Goal: Task Accomplishment & Management: Use online tool/utility

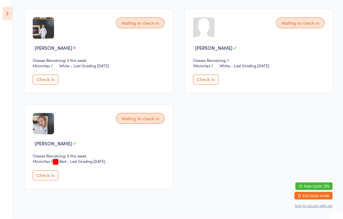
scroll to position [198, 0]
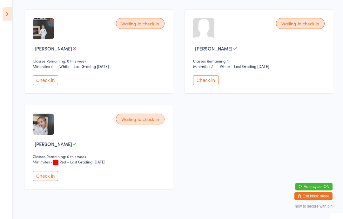
click at [51, 181] on button "Check in" at bounding box center [45, 176] width 25 height 10
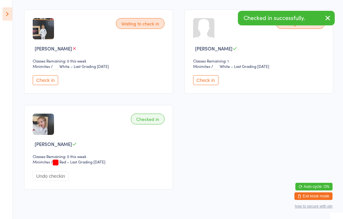
click at [48, 181] on button "Undo checkin" at bounding box center [51, 176] width 36 height 10
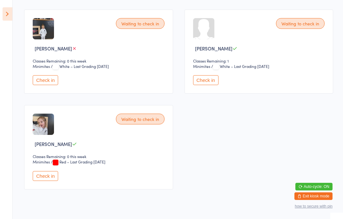
click at [51, 177] on button "Check in" at bounding box center [45, 176] width 25 height 10
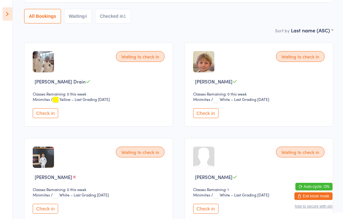
scroll to position [68, 0]
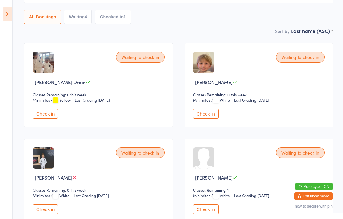
click at [202, 115] on button "Check in" at bounding box center [205, 114] width 25 height 10
click at [45, 119] on button "Check in" at bounding box center [45, 114] width 25 height 10
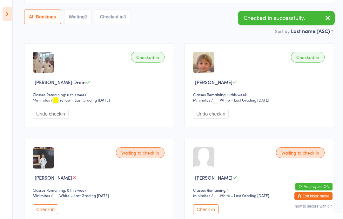
click at [12, 10] on icon at bounding box center [8, 13] width 10 height 13
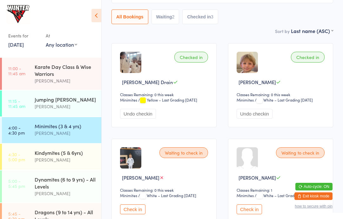
click at [63, 162] on div "[PERSON_NAME]" at bounding box center [65, 159] width 61 height 7
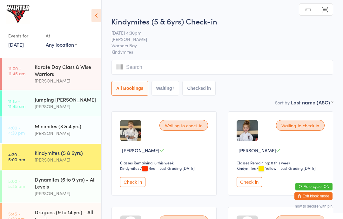
click at [245, 183] on button "Check in" at bounding box center [249, 182] width 25 height 10
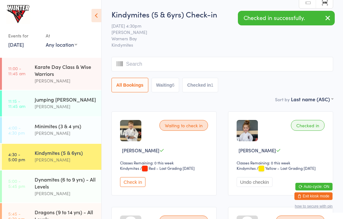
click at [63, 132] on div "[PERSON_NAME]" at bounding box center [65, 133] width 61 height 7
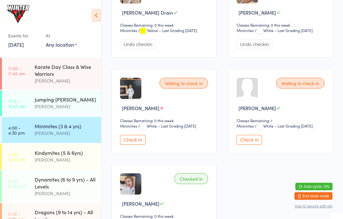
scroll to position [137, 0]
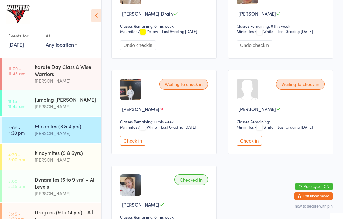
click at [256, 146] on button "Check in" at bounding box center [249, 141] width 25 height 10
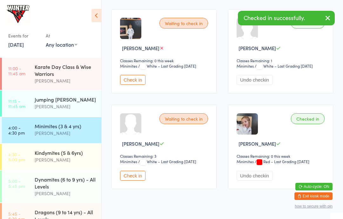
scroll to position [198, 0]
click at [140, 181] on button "Check in" at bounding box center [132, 176] width 25 height 10
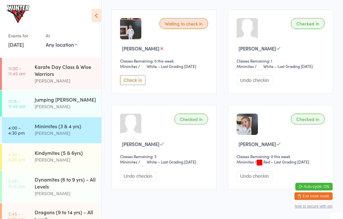
click at [135, 85] on button "Check in" at bounding box center [132, 80] width 25 height 10
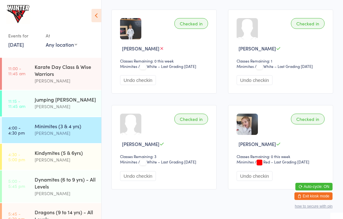
click at [49, 156] on div "Kindymites (5 & 6yrs)" at bounding box center [65, 152] width 61 height 7
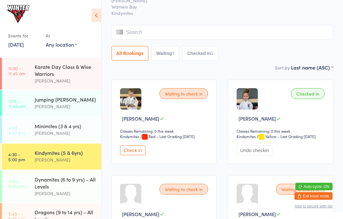
scroll to position [35, 0]
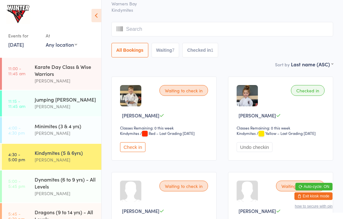
click at [98, 15] on icon at bounding box center [97, 15] width 10 height 13
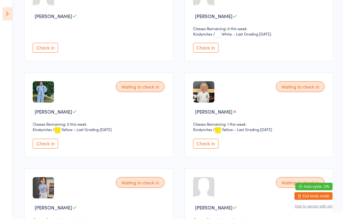
scroll to position [230, 0]
click at [211, 147] on button "Check in" at bounding box center [205, 144] width 25 height 10
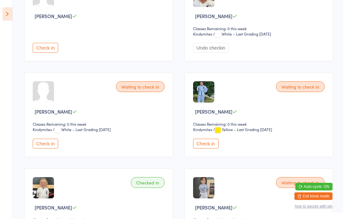
click at [51, 145] on button "Check in" at bounding box center [45, 144] width 25 height 10
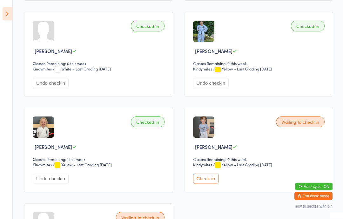
scroll to position [291, 0]
click at [203, 184] on button "Check in" at bounding box center [205, 179] width 25 height 10
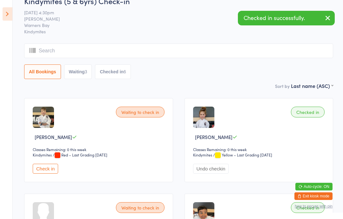
scroll to position [0, 0]
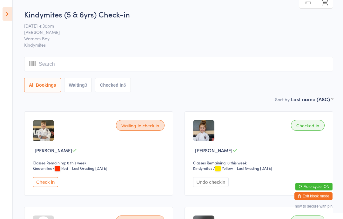
click at [1, 12] on aside "Events for [DATE] [DATE] [DATE] Sun Mon Tue Wed Thu Fri Sat 31 27 28 29 30 31 0…" at bounding box center [6, 109] width 13 height 219
click at [4, 15] on icon at bounding box center [8, 13] width 10 height 13
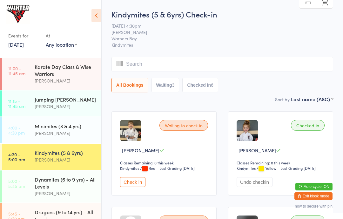
click at [48, 186] on div "Dynamites (6 to 9 yrs) - All Levels" at bounding box center [65, 183] width 61 height 14
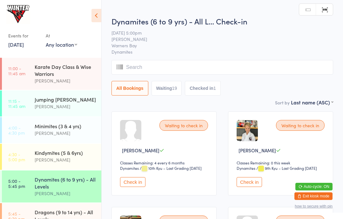
click at [100, 17] on icon at bounding box center [97, 15] width 10 height 13
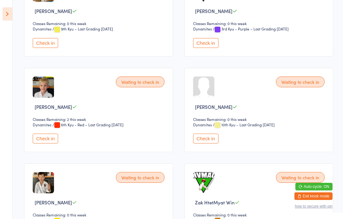
scroll to position [814, 0]
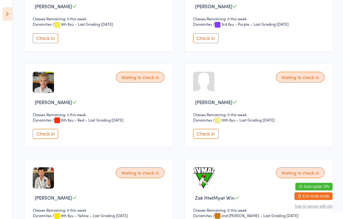
click at [211, 139] on button "Check in" at bounding box center [205, 134] width 25 height 10
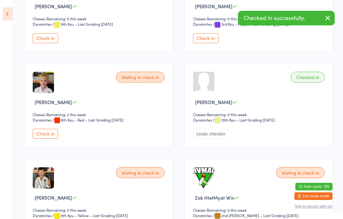
click at [6, 20] on icon at bounding box center [8, 13] width 10 height 13
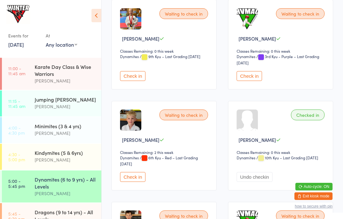
click at [58, 159] on div "[PERSON_NAME]" at bounding box center [65, 159] width 61 height 7
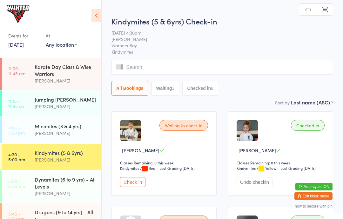
click at [94, 16] on icon at bounding box center [97, 15] width 10 height 13
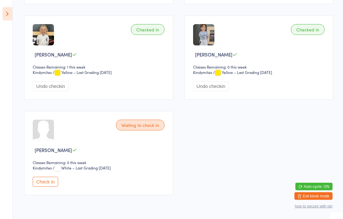
scroll to position [392, 0]
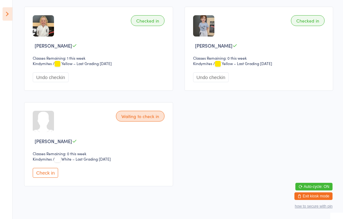
click at [46, 178] on button "Check in" at bounding box center [45, 173] width 25 height 10
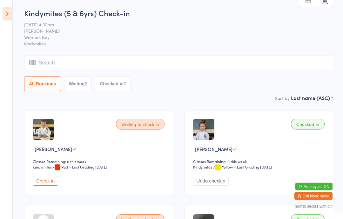
scroll to position [0, 0]
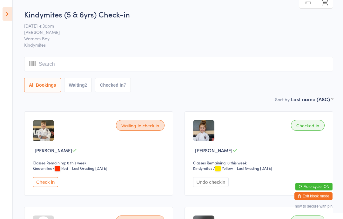
click at [4, 17] on icon at bounding box center [8, 13] width 10 height 13
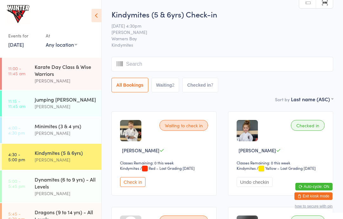
click at [37, 188] on div "Dynamites (6 to 9 yrs) - All Levels" at bounding box center [65, 183] width 61 height 14
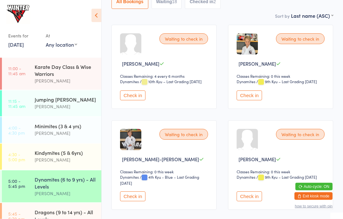
click at [130, 202] on button "Check in" at bounding box center [132, 197] width 25 height 10
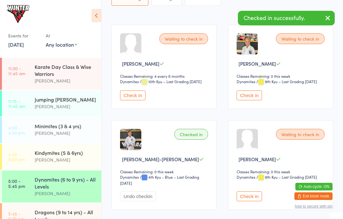
click at [96, 14] on icon at bounding box center [97, 15] width 10 height 13
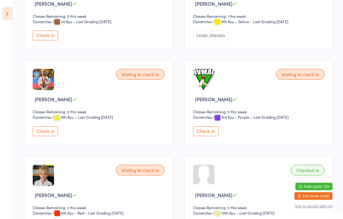
scroll to position [721, 0]
click at [213, 136] on button "Check in" at bounding box center [205, 132] width 25 height 10
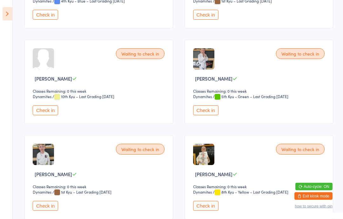
scroll to position [455, 0]
click at [48, 115] on button "Check in" at bounding box center [45, 111] width 25 height 10
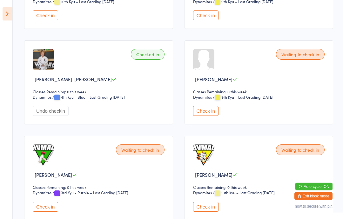
click at [209, 116] on button "Check in" at bounding box center [205, 111] width 25 height 10
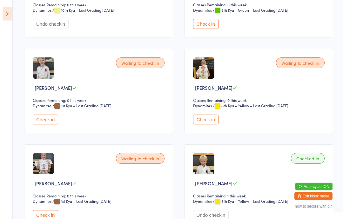
scroll to position [541, 0]
click at [53, 219] on button "Check in" at bounding box center [45, 215] width 25 height 10
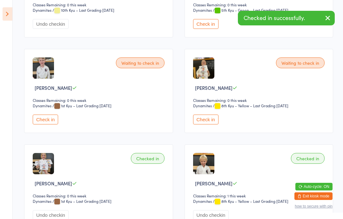
click at [12, 9] on icon at bounding box center [8, 13] width 10 height 13
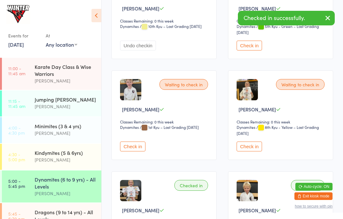
click at [93, 14] on icon at bounding box center [97, 15] width 10 height 13
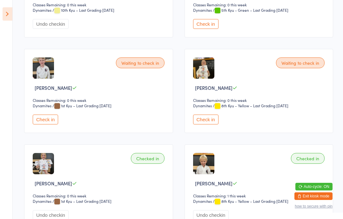
click at [212, 125] on button "Check in" at bounding box center [205, 120] width 25 height 10
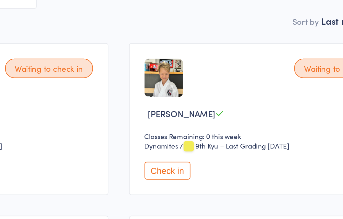
scroll to position [0, 0]
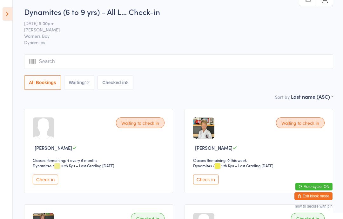
click at [83, 77] on button "Waiting 12" at bounding box center [79, 82] width 31 height 15
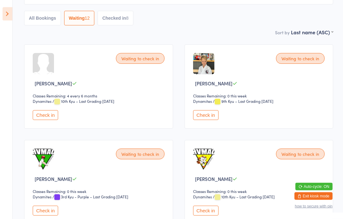
scroll to position [91, 0]
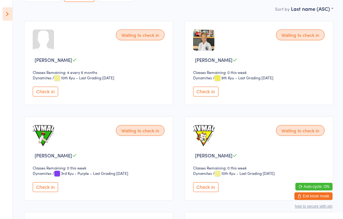
click at [51, 188] on button "Check in" at bounding box center [45, 187] width 25 height 10
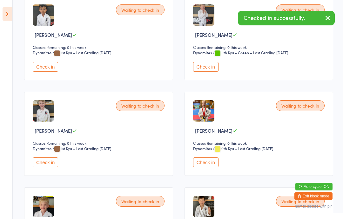
scroll to position [303, 0]
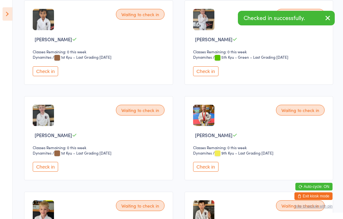
click at [39, 76] on button "Check in" at bounding box center [45, 71] width 25 height 10
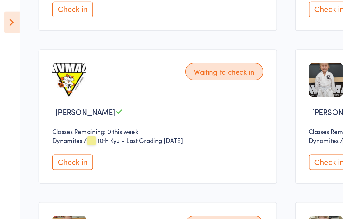
scroll to position [172, 0]
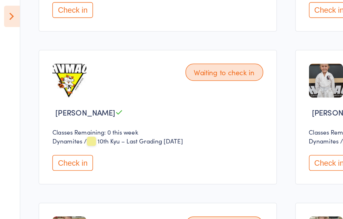
click at [51, 106] on button "Check in" at bounding box center [45, 106] width 25 height 10
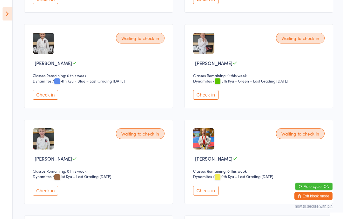
scroll to position [183, 0]
click at [215, 99] on button "Check in" at bounding box center [205, 95] width 25 height 10
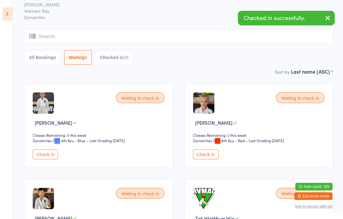
scroll to position [0, 0]
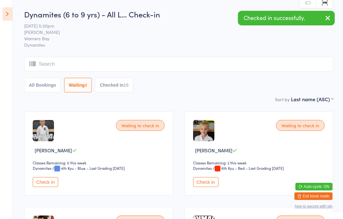
click at [3, 17] on icon at bounding box center [8, 13] width 10 height 13
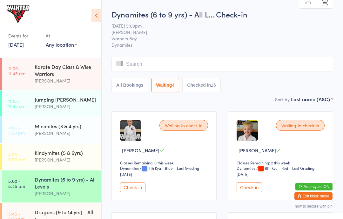
click at [60, 103] on div "Jumping [PERSON_NAME]" at bounding box center [65, 99] width 61 height 7
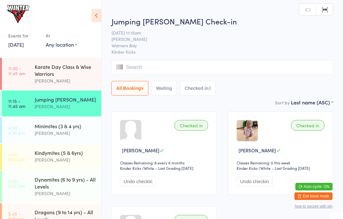
click at [51, 188] on div "Dynamites (6 to 9 yrs) - All Levels" at bounding box center [65, 183] width 61 height 14
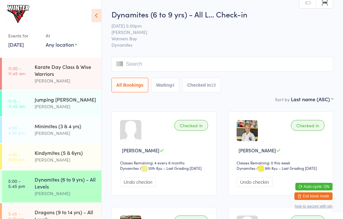
click at [63, 107] on div "[PERSON_NAME]" at bounding box center [65, 106] width 61 height 7
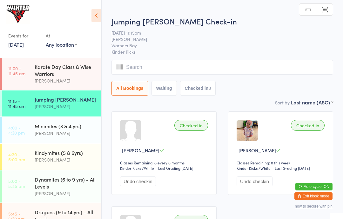
click at [56, 190] on div "Dynamites (6 to 9 yrs) - All Levels" at bounding box center [65, 183] width 61 height 14
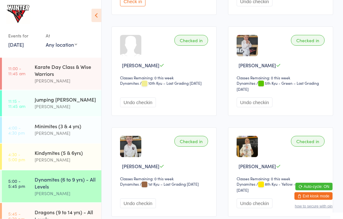
scroll to position [475, 0]
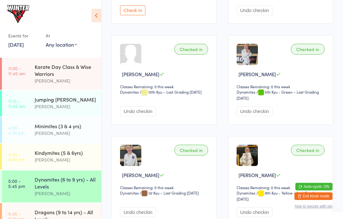
click at [184, 153] on div "Checked in Liam Macdonald Classes Remaining: 0 this week Dynamites Dynamites / …" at bounding box center [164, 181] width 105 height 90
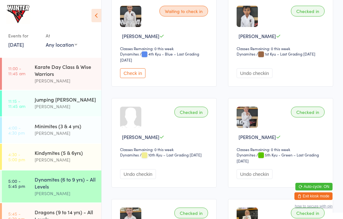
scroll to position [408, 0]
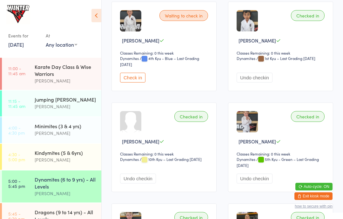
click at [129, 83] on button "Check in" at bounding box center [132, 78] width 25 height 10
click at [72, 217] on div "Dragons (9 to 14 yrs) - All Levels" at bounding box center [65, 216] width 61 height 14
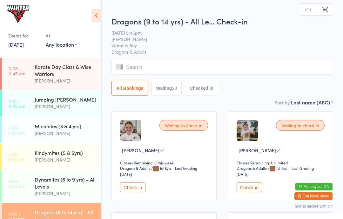
click at [168, 90] on button "Waiting 28" at bounding box center [167, 88] width 31 height 15
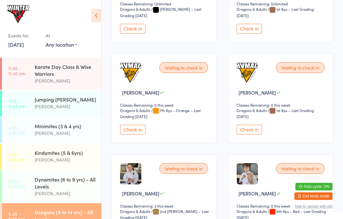
scroll to position [387, 0]
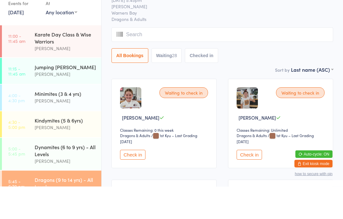
scroll to position [33, 0]
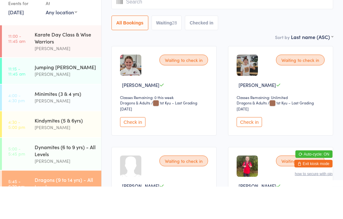
click at [284, 55] on div "All Bookings Waiting 28 Checked in" at bounding box center [223, 55] width 222 height 15
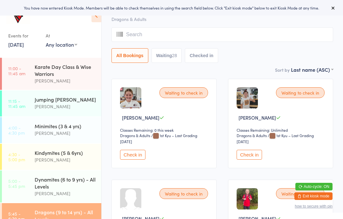
click at [206, 38] on input "search" at bounding box center [223, 34] width 222 height 15
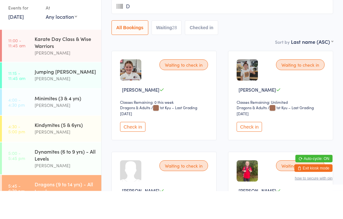
type input "De"
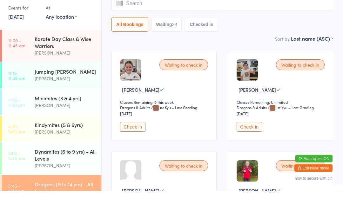
scroll to position [0, 0]
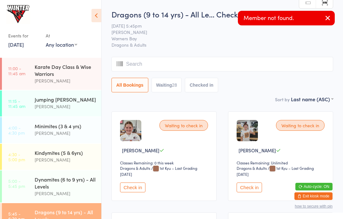
type input "C"
type input "L"
type input "De"
type input "D"
click at [318, 51] on div "Dragons (9 to 14 yrs) - All Le… Check-in [DATE] 5:45pm [PERSON_NAME] Warners Ba…" at bounding box center [223, 52] width 222 height 87
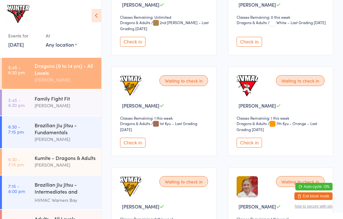
scroll to position [147, 0]
click at [72, 169] on div "[PERSON_NAME]" at bounding box center [65, 164] width 61 height 7
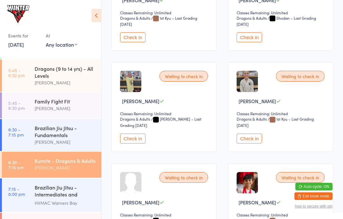
scroll to position [254, 0]
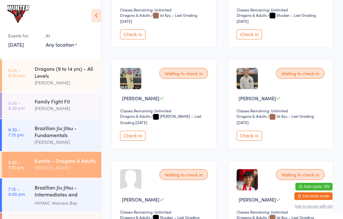
click at [66, 84] on div "[PERSON_NAME]" at bounding box center [65, 82] width 61 height 7
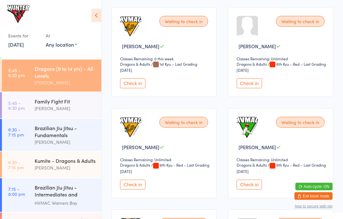
scroll to position [711, 0]
click at [140, 190] on button "Check in" at bounding box center [132, 185] width 25 height 10
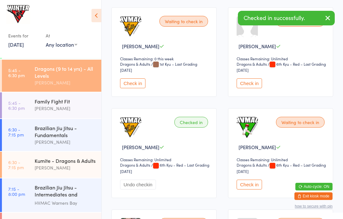
click at [254, 190] on button "Check in" at bounding box center [249, 185] width 25 height 10
click at [251, 88] on button "Check in" at bounding box center [249, 84] width 25 height 10
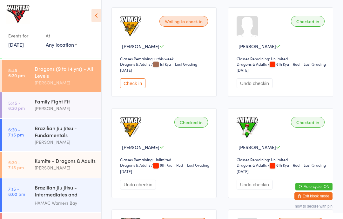
click at [34, 110] on link "5:45 - 6:30 pm Family Fight Fit [PERSON_NAME]" at bounding box center [51, 105] width 99 height 26
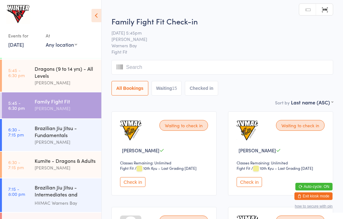
click at [97, 17] on icon at bounding box center [97, 15] width 10 height 13
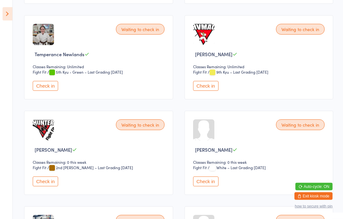
click at [204, 91] on button "Check in" at bounding box center [205, 86] width 25 height 10
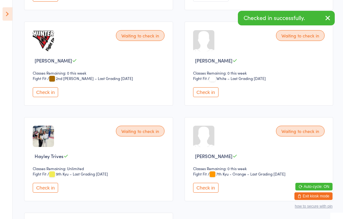
scroll to position [564, 0]
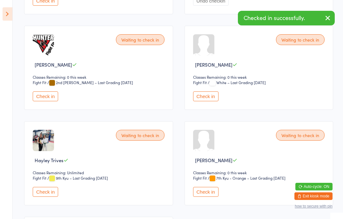
click at [4, 15] on icon at bounding box center [8, 13] width 10 height 13
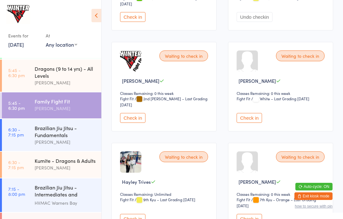
click at [29, 173] on link "6:30 - 7:15 pm Kumite - Dragons & Adults [PERSON_NAME]" at bounding box center [51, 165] width 99 height 26
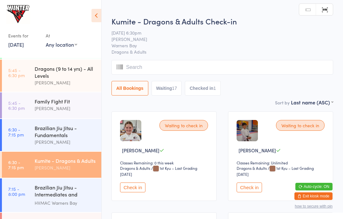
click at [94, 19] on icon at bounding box center [97, 15] width 10 height 13
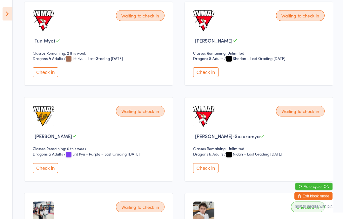
click at [199, 78] on button "Check in" at bounding box center [205, 73] width 25 height 10
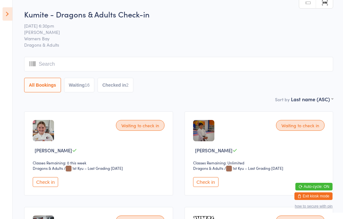
click at [0, 8] on aside "Events for [DATE] [DATE] [DATE] Sun Mon Tue Wed Thu Fri Sat 31 27 28 29 30 31 0…" at bounding box center [6, 109] width 13 height 219
click at [5, 12] on icon at bounding box center [8, 13] width 10 height 13
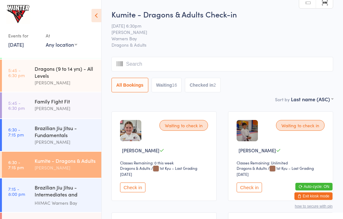
click at [35, 79] on div "Dragons (9 to 14 yrs) - All Levels" at bounding box center [65, 72] width 61 height 14
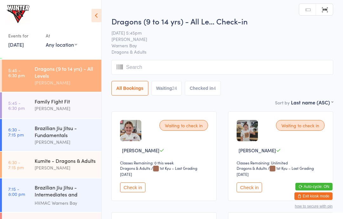
click at [99, 14] on icon at bounding box center [97, 15] width 10 height 13
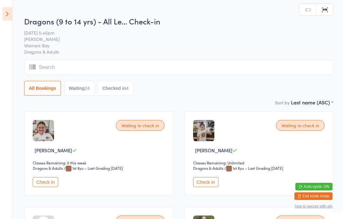
click at [86, 31] on span "[DATE] 5:45pm" at bounding box center [173, 33] width 299 height 6
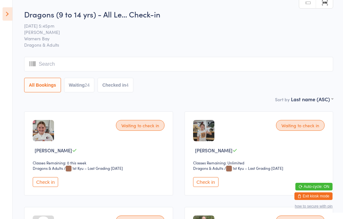
click at [3, 14] on icon at bounding box center [8, 13] width 10 height 13
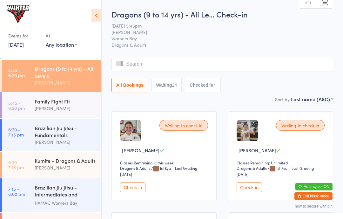
click at [70, 111] on div "[PERSON_NAME]" at bounding box center [65, 108] width 61 height 7
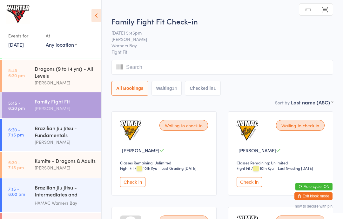
click at [97, 14] on icon at bounding box center [97, 15] width 10 height 13
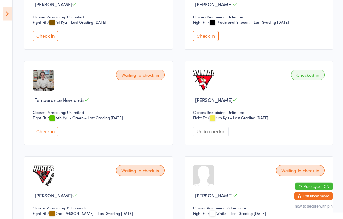
scroll to position [434, 0]
click at [50, 137] on button "Check in" at bounding box center [45, 132] width 25 height 10
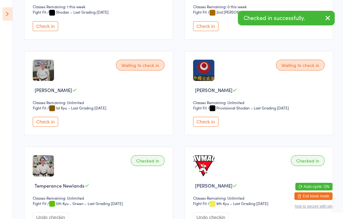
scroll to position [347, 0]
click at [207, 127] on button "Check in" at bounding box center [205, 122] width 25 height 10
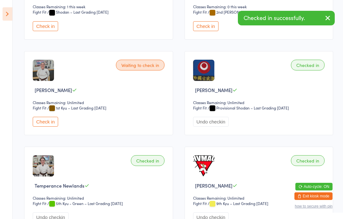
click at [51, 127] on button "Check in" at bounding box center [45, 122] width 25 height 10
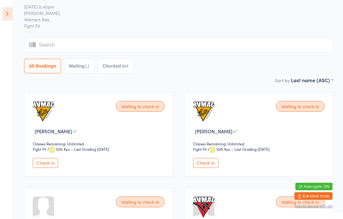
scroll to position [0, 0]
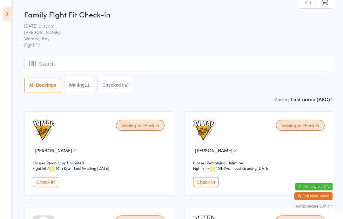
click at [4, 8] on icon at bounding box center [8, 13] width 10 height 13
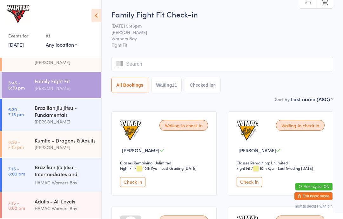
scroll to position [169, 0]
click at [66, 144] on div "Kumite - Dragons & Adults" at bounding box center [65, 140] width 61 height 7
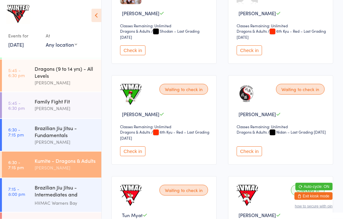
scroll to position [543, 0]
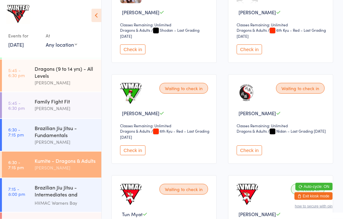
click at [181, 94] on div "Waiting to check in" at bounding box center [184, 88] width 49 height 11
click at [140, 155] on button "Check in" at bounding box center [132, 151] width 25 height 10
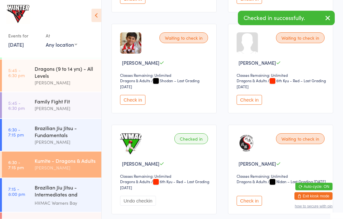
scroll to position [492, 0]
click at [252, 105] on button "Check in" at bounding box center [249, 100] width 25 height 10
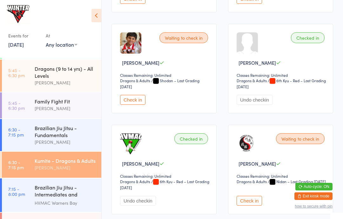
click at [63, 72] on div "Dragons (9 to 14 yrs) - All Levels" at bounding box center [65, 72] width 61 height 14
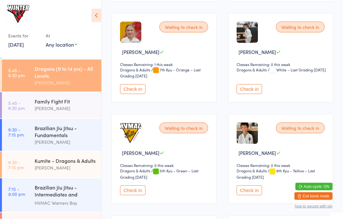
scroll to position [1211, 0]
click at [133, 94] on button "Check in" at bounding box center [132, 89] width 25 height 10
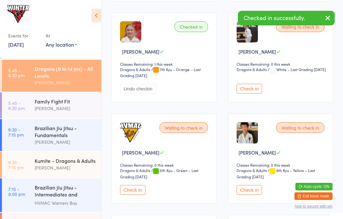
click at [78, 164] on div "Kumite - Dragons & Adults" at bounding box center [65, 160] width 61 height 7
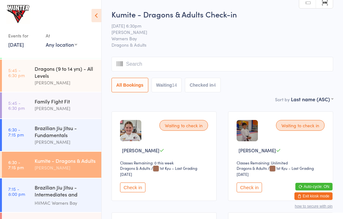
click at [65, 79] on div "Dragons (9 to 14 yrs) - All Levels" at bounding box center [65, 72] width 61 height 14
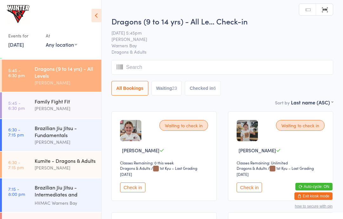
click at [99, 17] on icon at bounding box center [97, 15] width 10 height 13
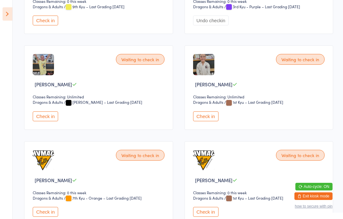
scroll to position [258, 0]
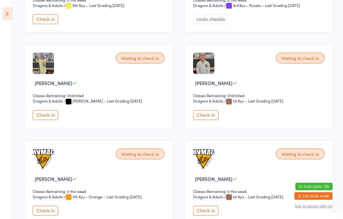
click at [205, 212] on div "Waiting to check in [PERSON_NAME] Classes Remaining: 0 this week Dragons & Adul…" at bounding box center [259, 182] width 149 height 84
click at [208, 200] on select "Dragons & Adults" at bounding box center [213, 197] width 40 height 6
click at [205, 214] on button "Check in" at bounding box center [205, 211] width 25 height 10
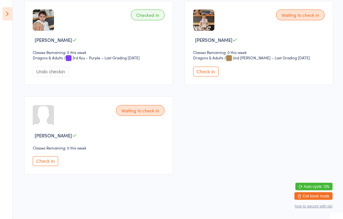
scroll to position [1359, 0]
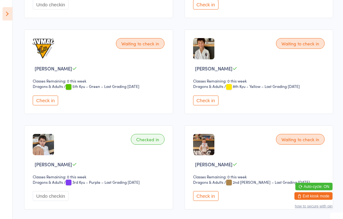
click at [211, 106] on button "Check in" at bounding box center [205, 101] width 25 height 10
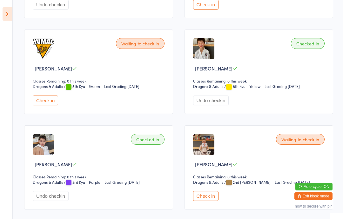
click at [11, 13] on icon at bounding box center [8, 13] width 10 height 13
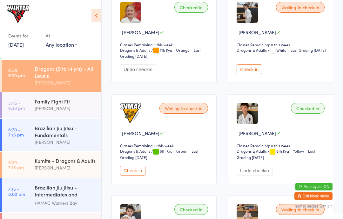
click at [42, 112] on div "[PERSON_NAME]" at bounding box center [65, 108] width 61 height 7
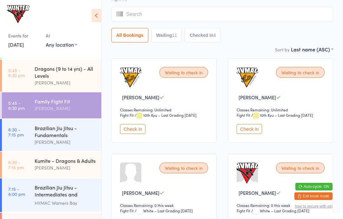
scroll to position [71, 0]
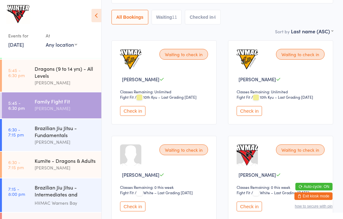
click at [134, 212] on button "Check in" at bounding box center [132, 207] width 25 height 10
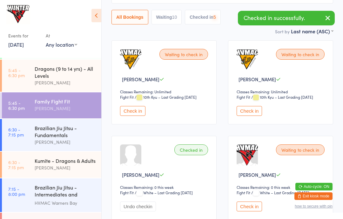
click at [250, 212] on button "Check in" at bounding box center [249, 207] width 25 height 10
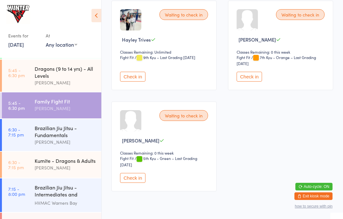
scroll to position [744, 0]
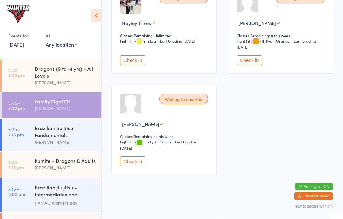
click at [133, 55] on button "Check in" at bounding box center [132, 60] width 25 height 10
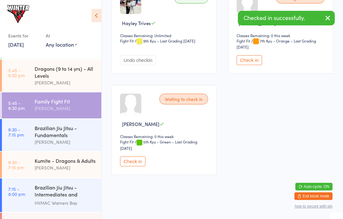
click at [38, 172] on div "[PERSON_NAME]" at bounding box center [65, 167] width 61 height 7
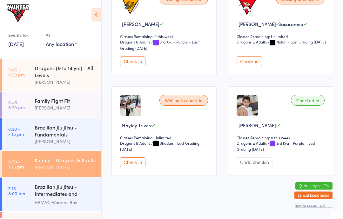
scroll to position [833, 0]
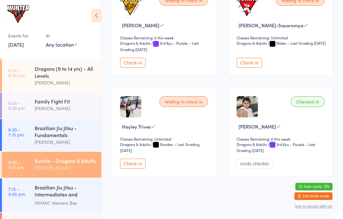
click at [131, 169] on button "Check in" at bounding box center [132, 164] width 25 height 10
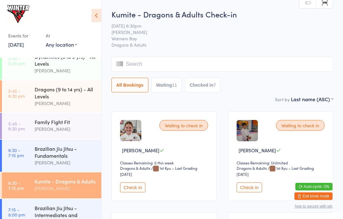
scroll to position [121, 0]
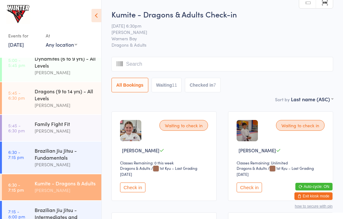
click at [82, 102] on div "Dragons (9 to 14 yrs) - All Levels" at bounding box center [65, 95] width 61 height 14
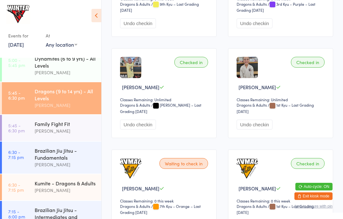
scroll to position [269, 0]
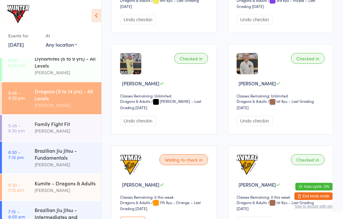
click at [141, 219] on button "Check in" at bounding box center [132, 222] width 25 height 10
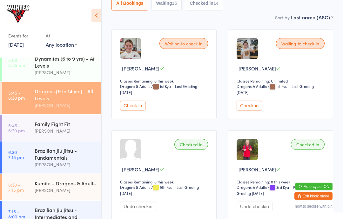
scroll to position [0, 0]
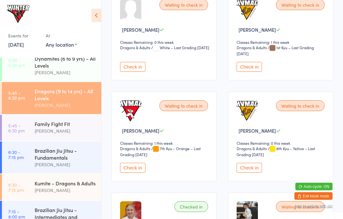
click at [138, 72] on button "Check in" at bounding box center [132, 67] width 25 height 10
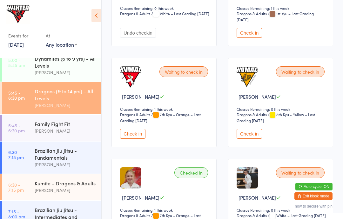
scroll to position [1067, 0]
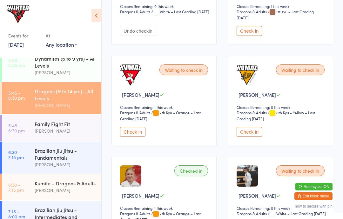
click at [252, 137] on button "Check in" at bounding box center [249, 132] width 25 height 10
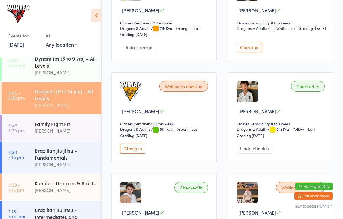
scroll to position [1255, 0]
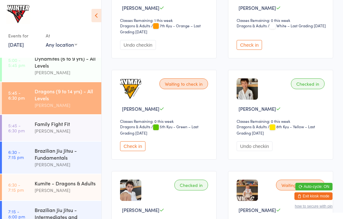
click at [134, 151] on button "Check in" at bounding box center [132, 146] width 25 height 10
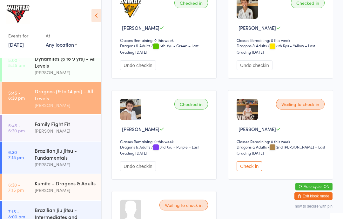
scroll to position [1329, 0]
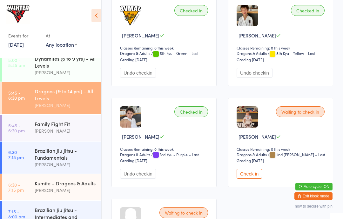
click at [251, 179] on button "Check in" at bounding box center [249, 174] width 25 height 10
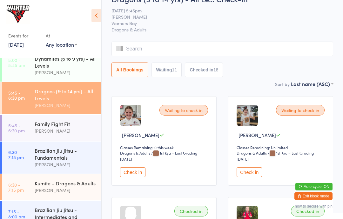
scroll to position [0, 0]
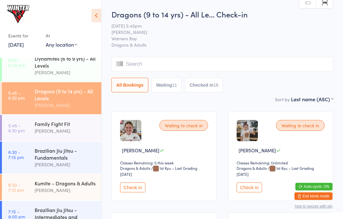
click at [130, 186] on button "Check in" at bounding box center [132, 188] width 25 height 10
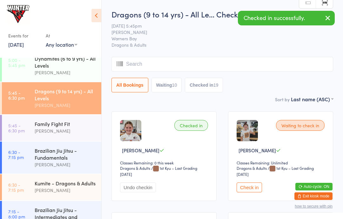
click at [36, 193] on div "[PERSON_NAME]" at bounding box center [65, 190] width 61 height 7
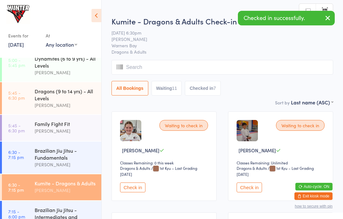
click at [134, 188] on button "Check in" at bounding box center [132, 188] width 25 height 10
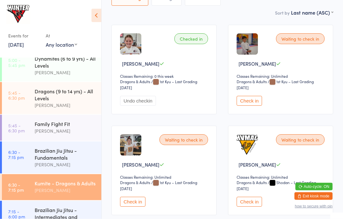
scroll to position [92, 0]
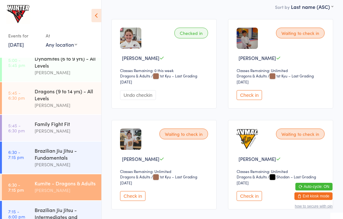
click at [139, 201] on button "Check in" at bounding box center [132, 196] width 25 height 10
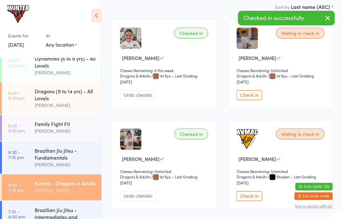
click at [252, 198] on button "Check in" at bounding box center [249, 196] width 25 height 10
click at [72, 127] on div "Family Fight Fit" at bounding box center [65, 123] width 61 height 7
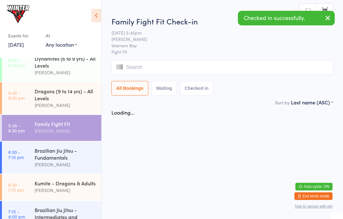
click at [96, 13] on icon at bounding box center [97, 15] width 10 height 13
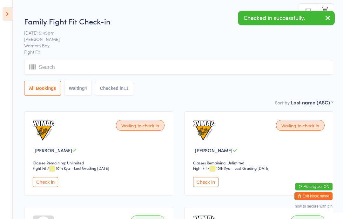
click at [51, 185] on button "Check in" at bounding box center [45, 182] width 25 height 10
click at [11, 7] on icon at bounding box center [8, 13] width 10 height 13
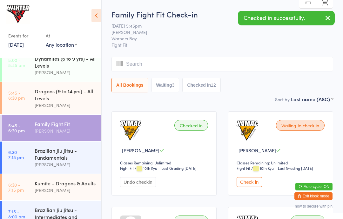
click at [32, 99] on link "5:45 - 6:30 pm Dragons (9 to 14 yrs) - All Levels [PERSON_NAME]" at bounding box center [51, 98] width 99 height 32
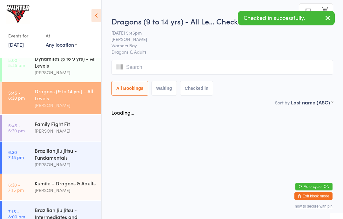
click at [92, 18] on icon at bounding box center [97, 15] width 10 height 13
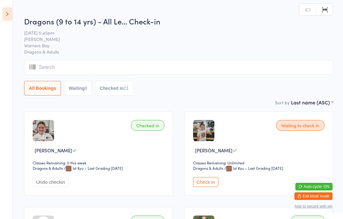
click at [208, 182] on button "Check in" at bounding box center [205, 182] width 25 height 10
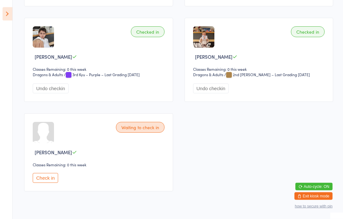
scroll to position [1339, 0]
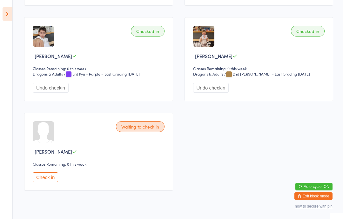
click at [45, 182] on button "Check in" at bounding box center [45, 178] width 25 height 10
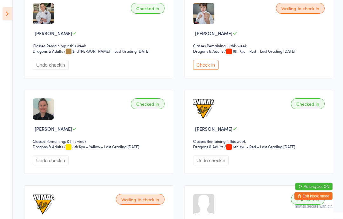
scroll to position [497, 0]
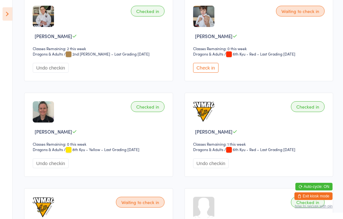
click at [215, 73] on button "Check in" at bounding box center [205, 68] width 25 height 10
